Goal: Task Accomplishment & Management: Understand process/instructions

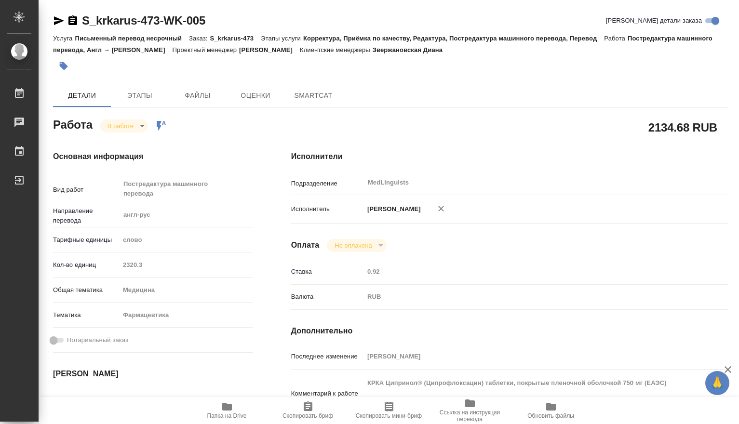
type textarea "x"
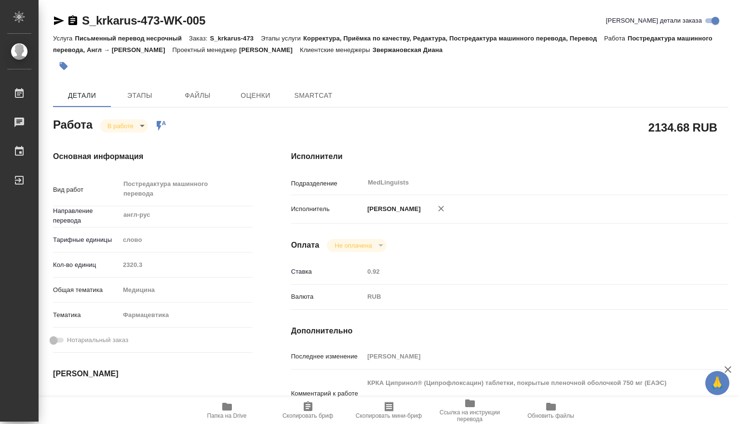
type textarea "x"
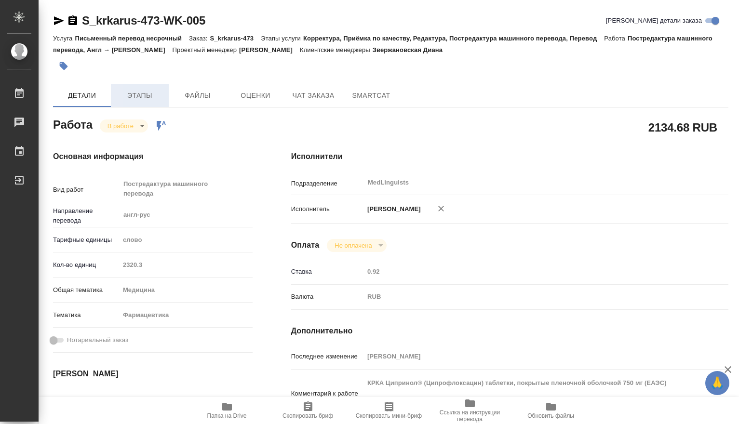
type textarea "x"
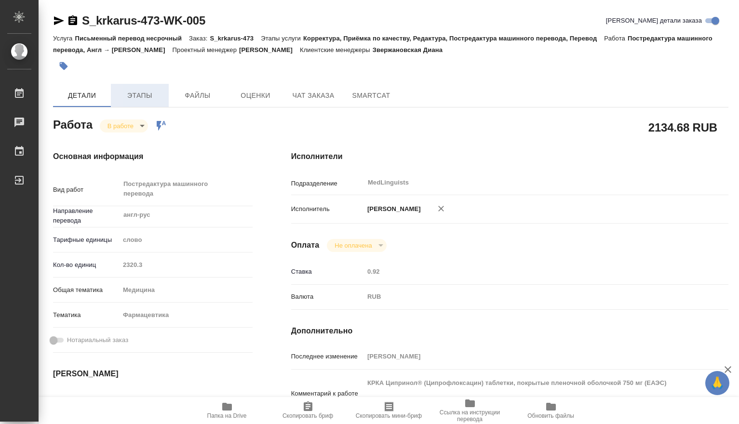
click at [146, 97] on span "Этапы" at bounding box center [140, 96] width 46 height 12
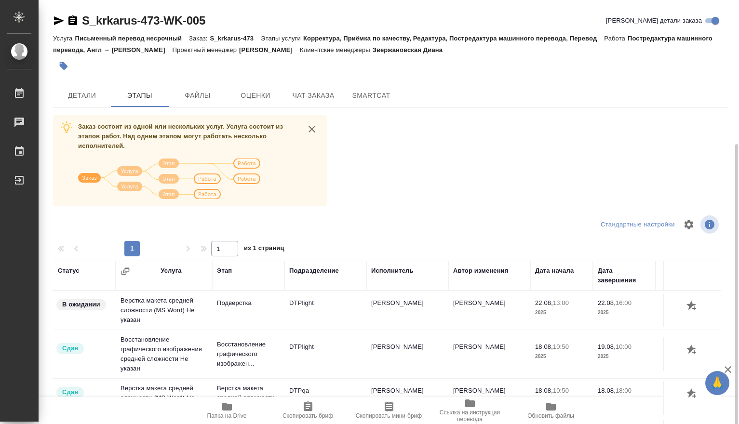
scroll to position [26, 0]
